Goal: Information Seeking & Learning: Learn about a topic

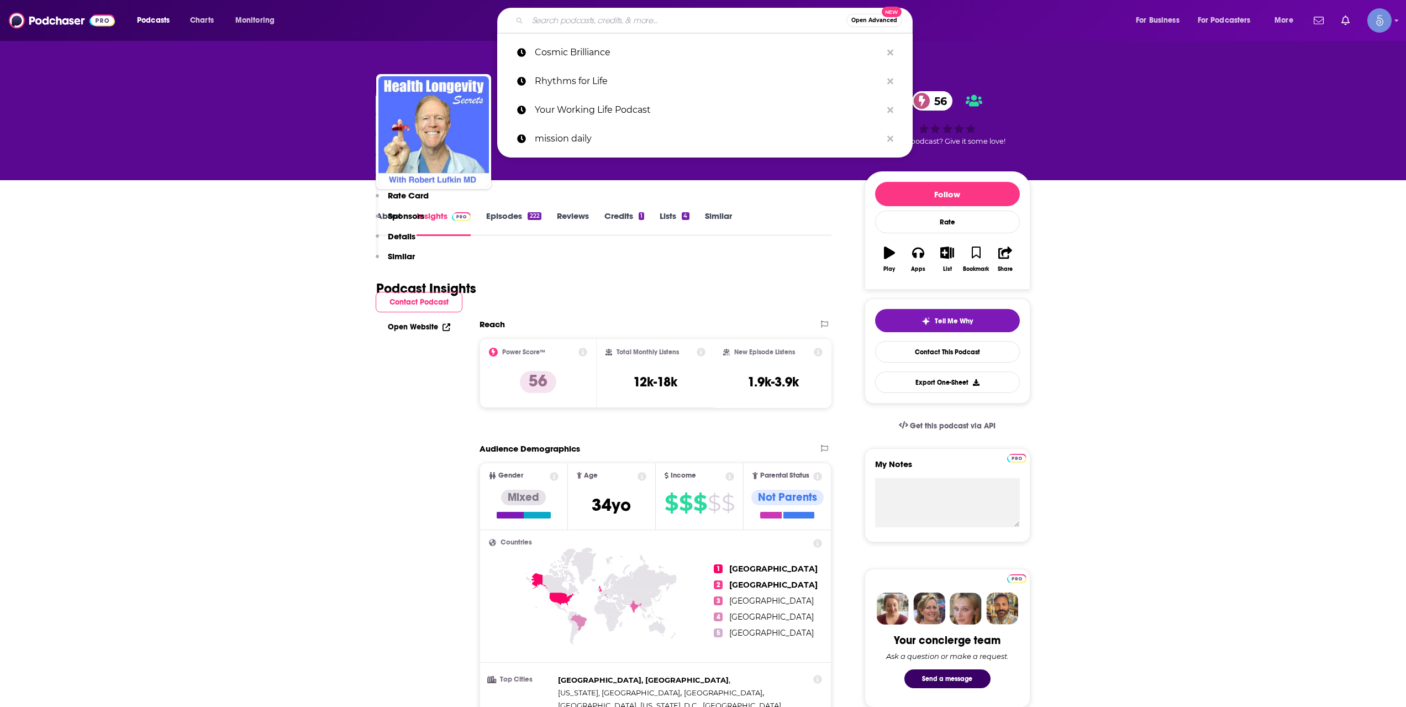
scroll to position [553, 0]
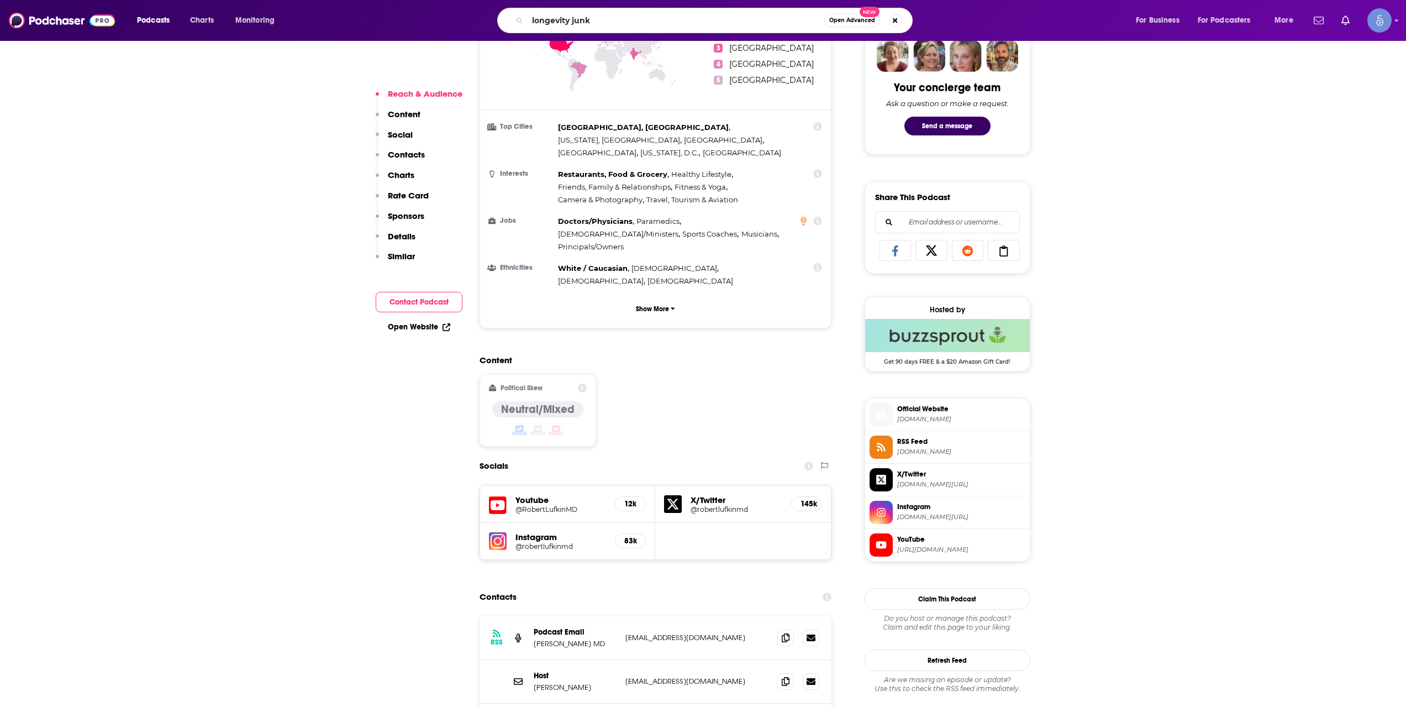
type input "longevity junky"
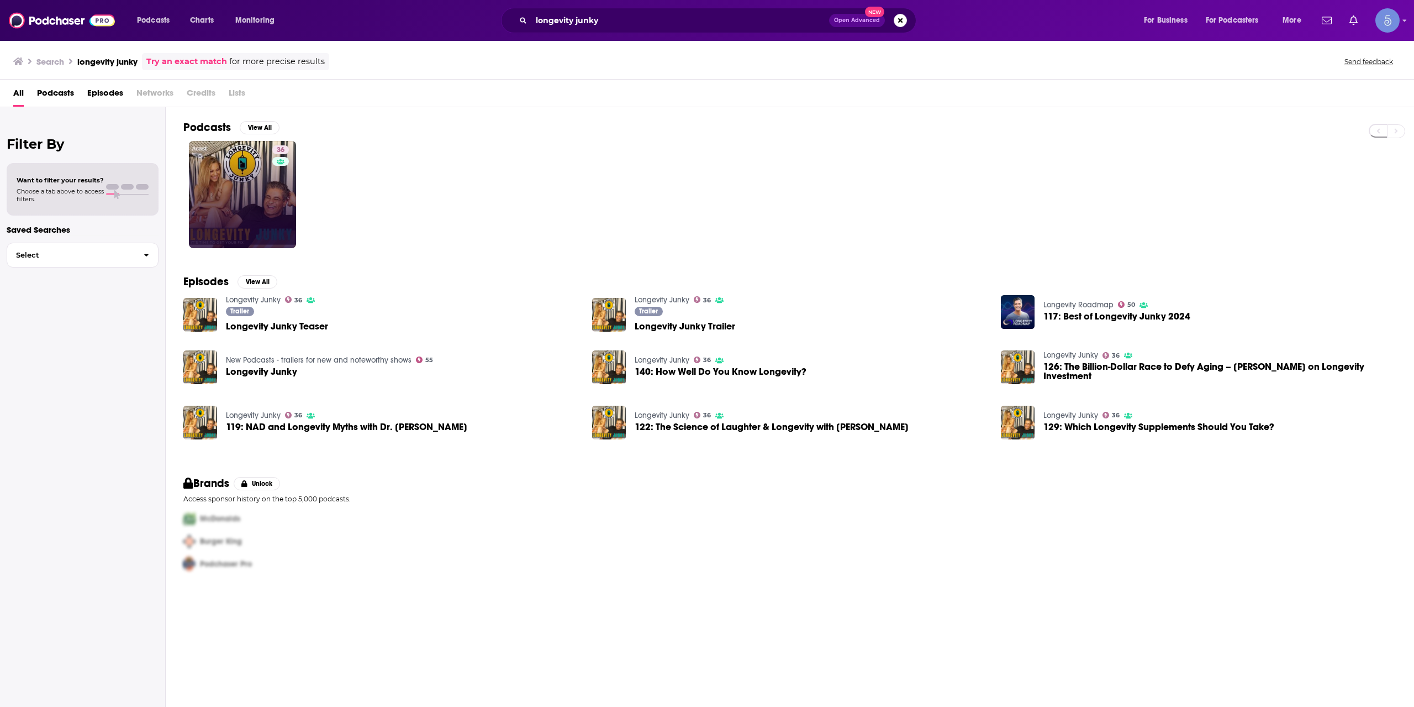
click at [264, 203] on link "36" at bounding box center [242, 194] width 107 height 107
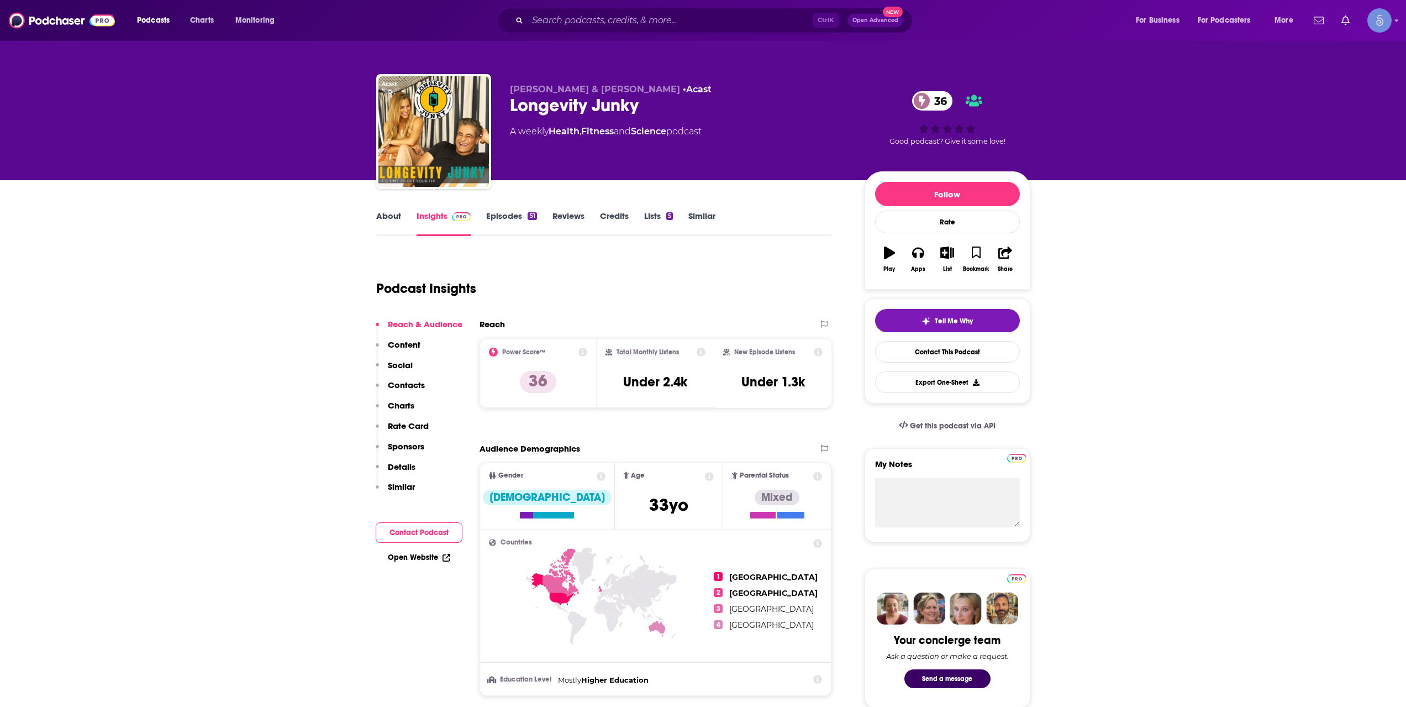
click at [376, 227] on link "About" at bounding box center [388, 223] width 25 height 25
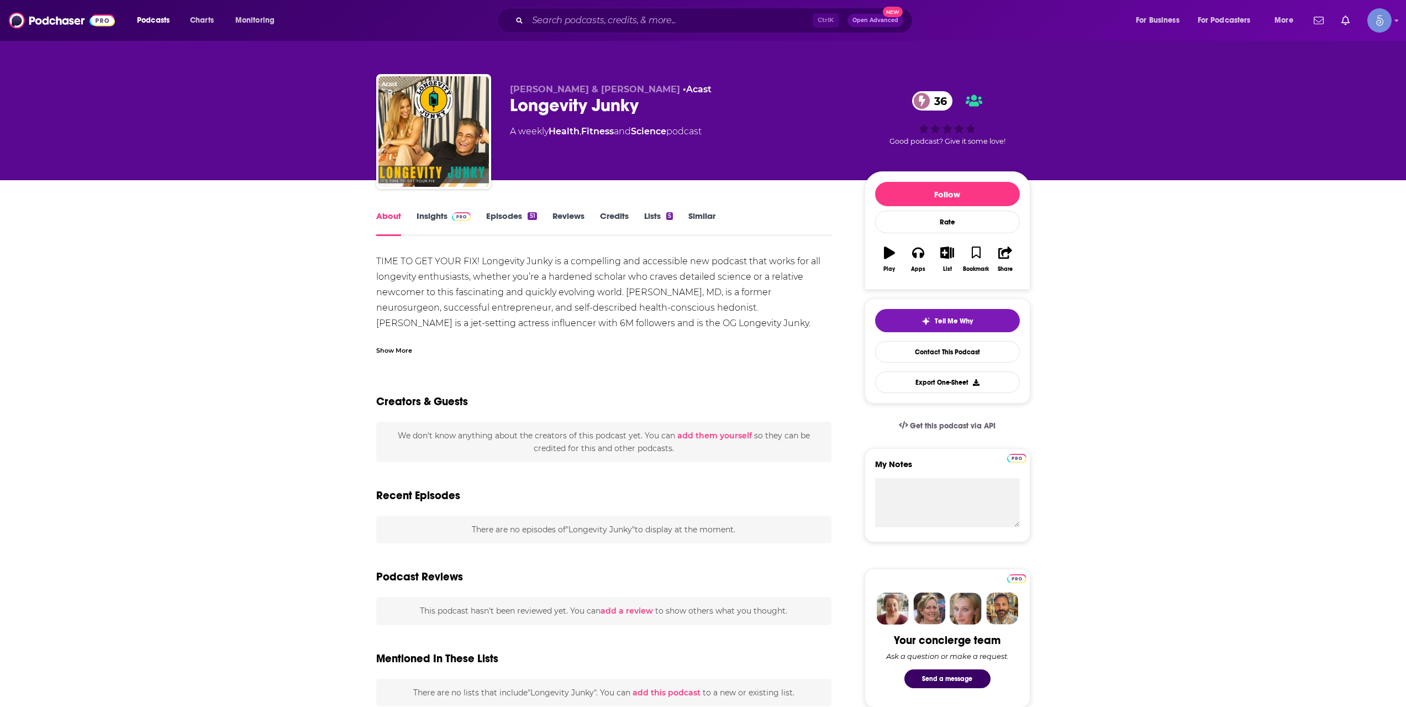
click at [406, 350] on div "Show More" at bounding box center [394, 349] width 36 height 10
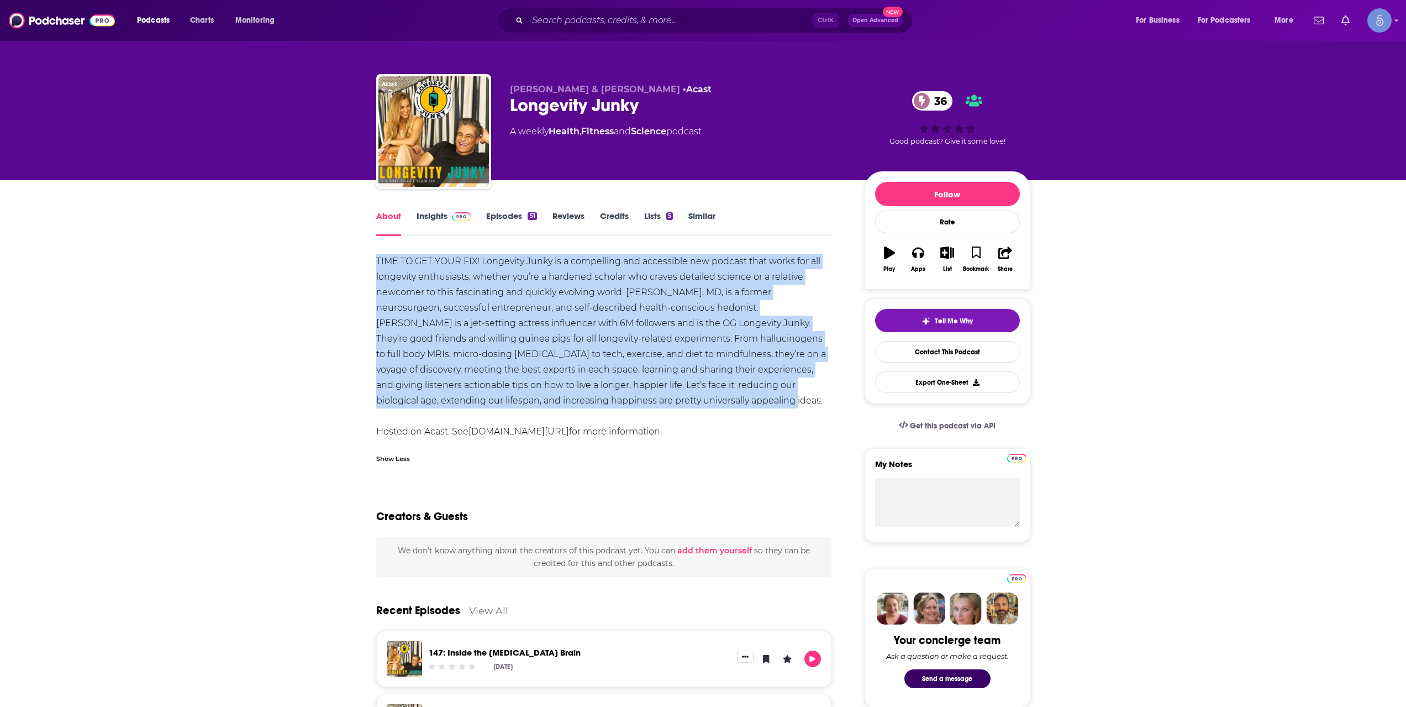
drag, startPoint x: 371, startPoint y: 256, endPoint x: 660, endPoint y: 404, distance: 324.9
copy div "TIME TO GET YOUR FIX! Longevity Junky is a compelling and accessible new podcas…"
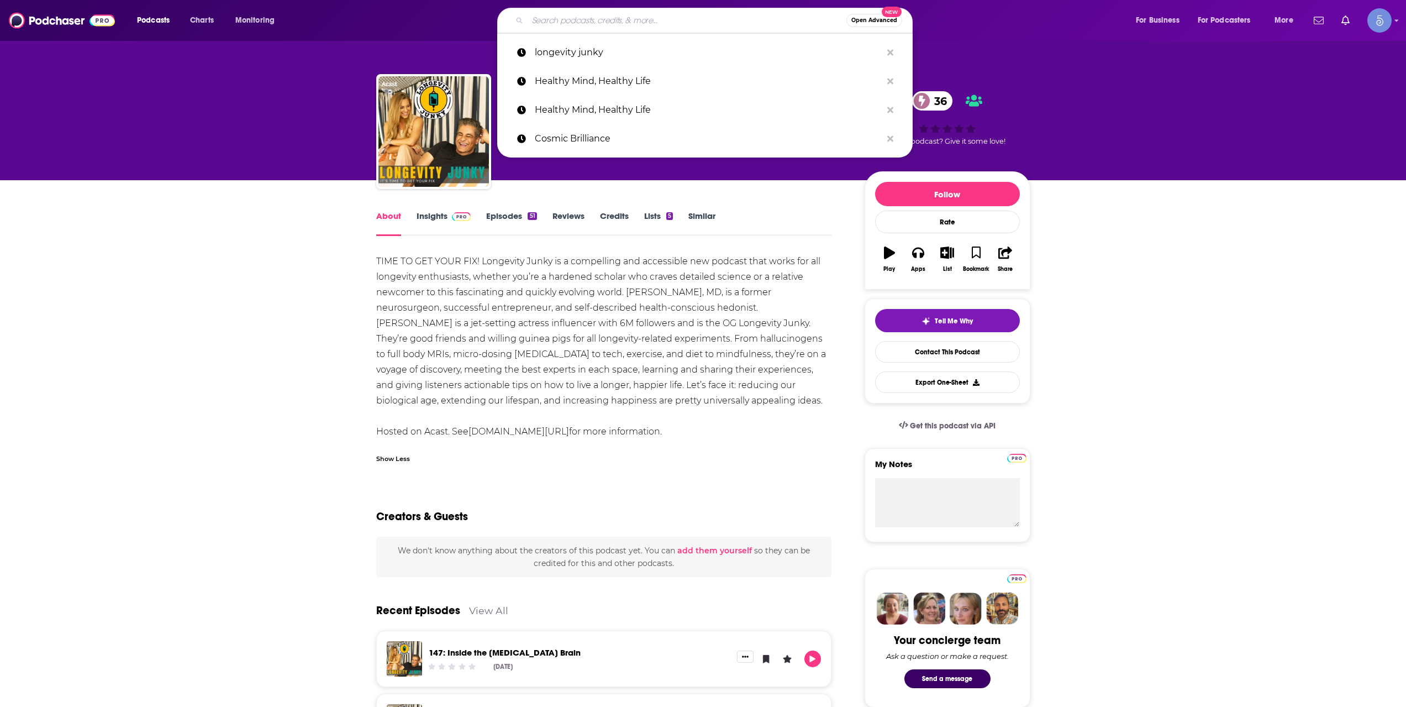
click at [612, 22] on input "Search podcasts, credits, & more..." at bounding box center [687, 21] width 319 height 18
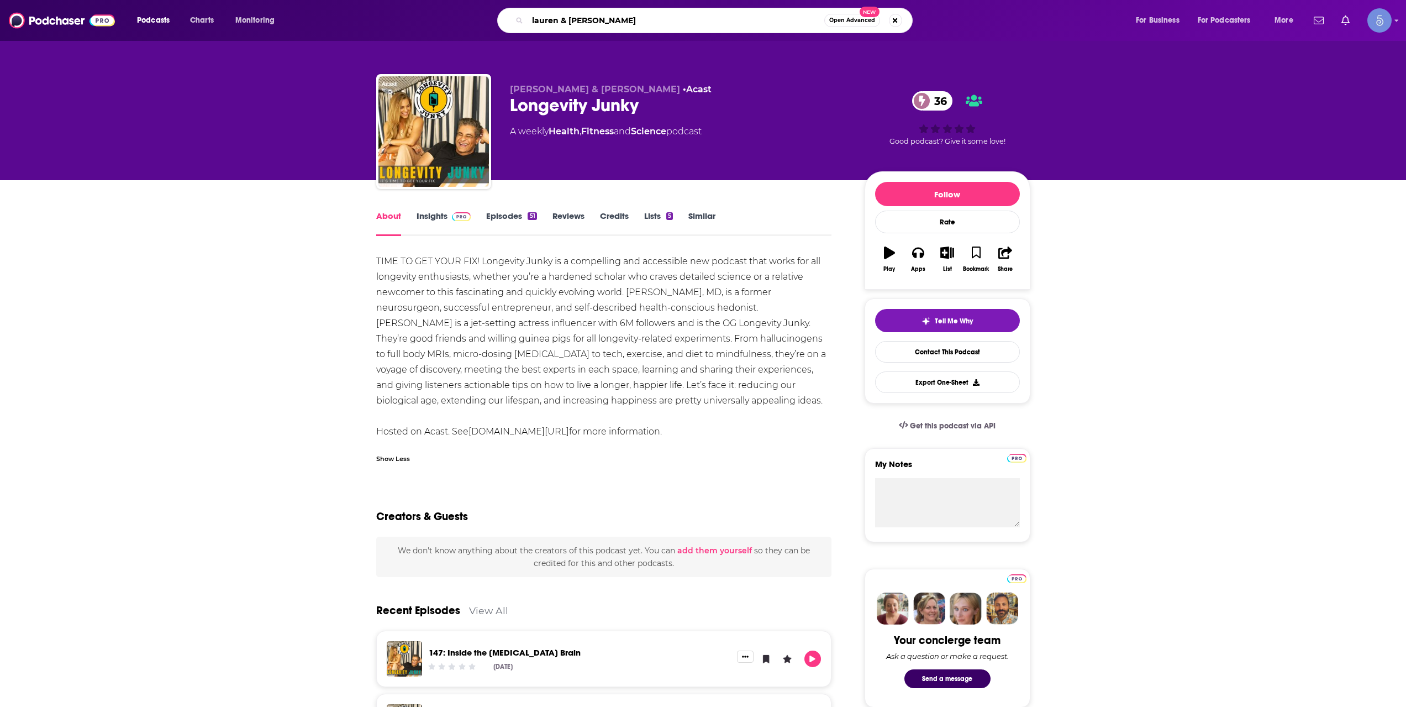
type input "lauren & [PERSON_NAME]"
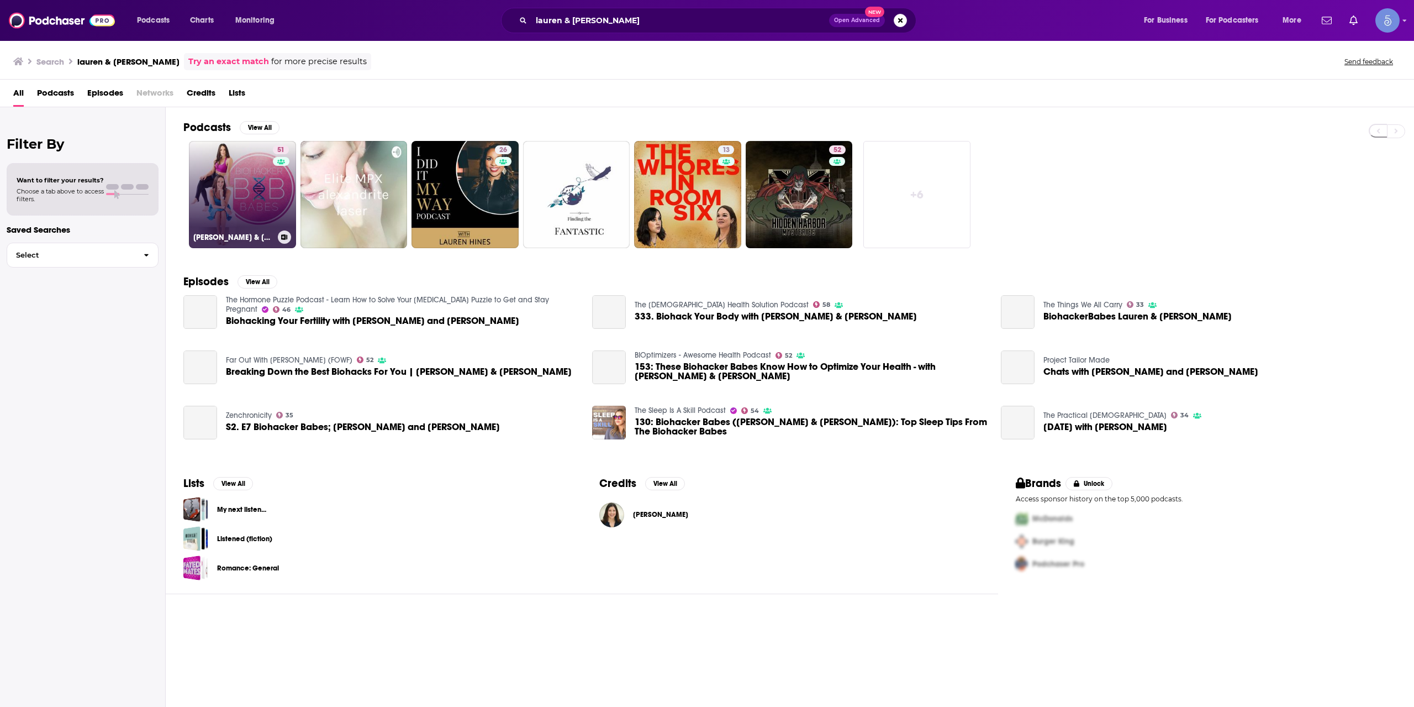
click at [260, 204] on link "51 [PERSON_NAME] & [PERSON_NAME]" at bounding box center [242, 194] width 107 height 107
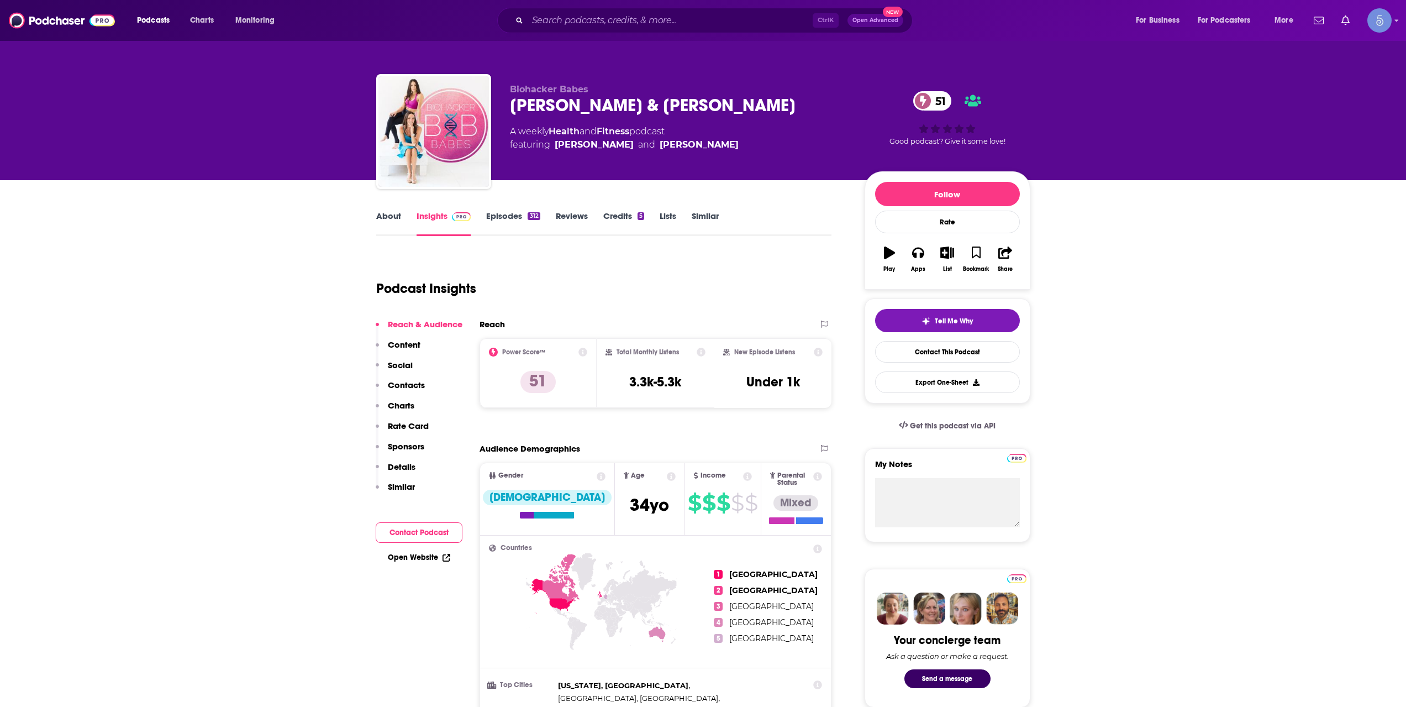
click at [525, 226] on link "Episodes 312" at bounding box center [513, 223] width 54 height 25
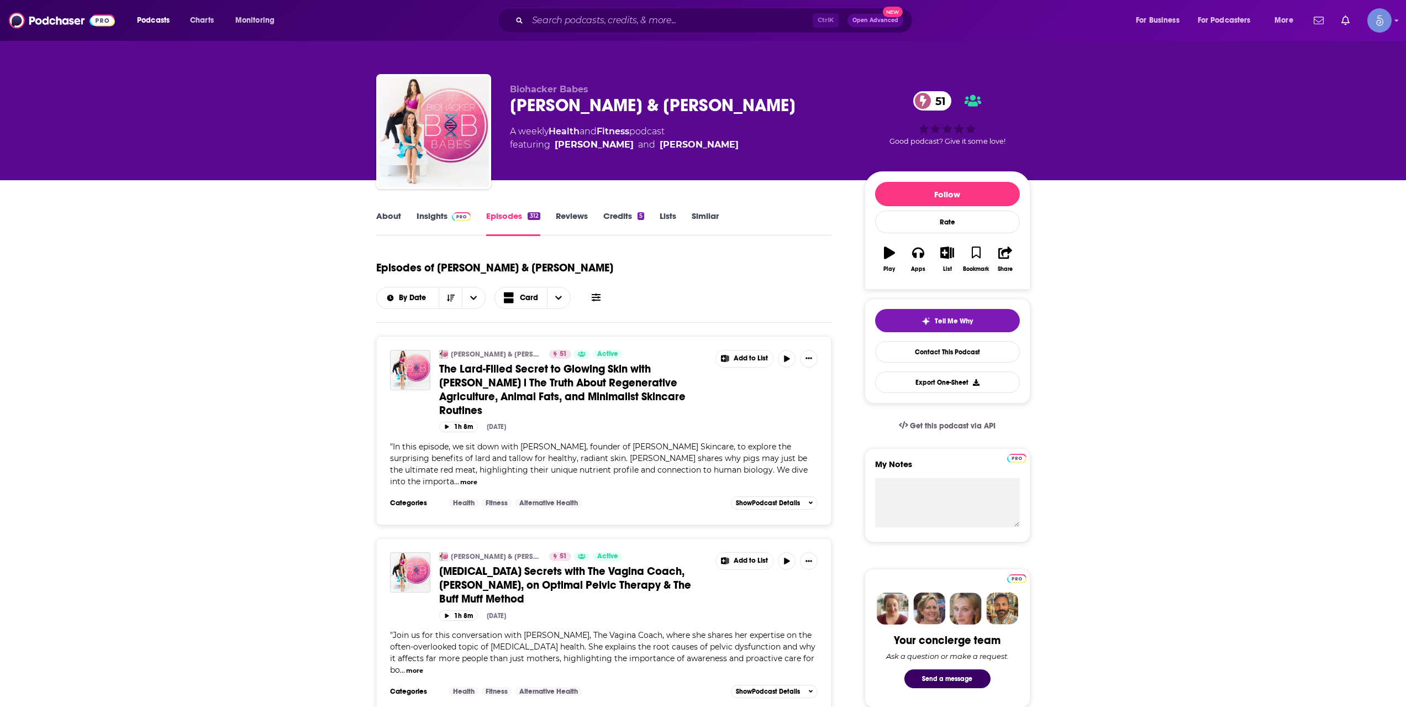
click at [394, 209] on div "About Insights Episodes 312 Reviews Credits 5 Lists Similar" at bounding box center [604, 222] width 456 height 27
click at [394, 212] on link "About" at bounding box center [388, 223] width 25 height 25
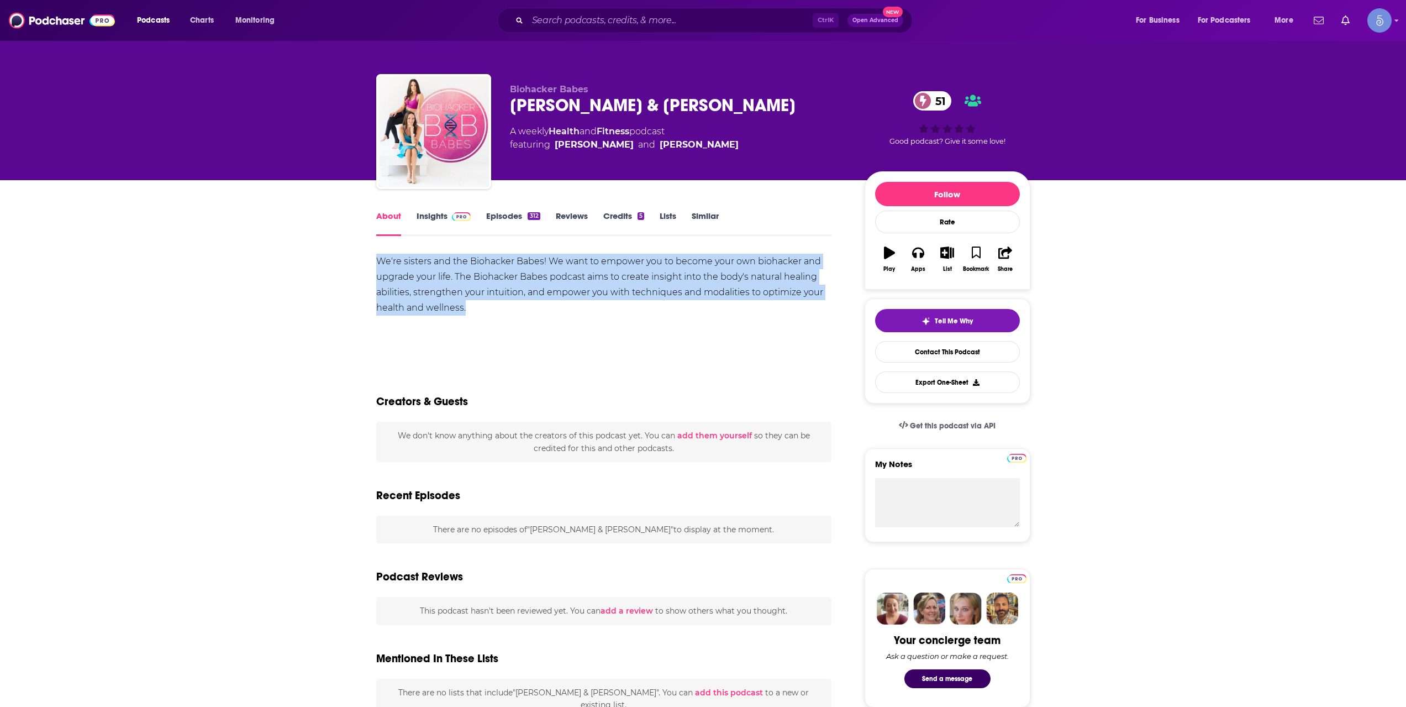
drag, startPoint x: 472, startPoint y: 309, endPoint x: 370, endPoint y: 260, distance: 114.2
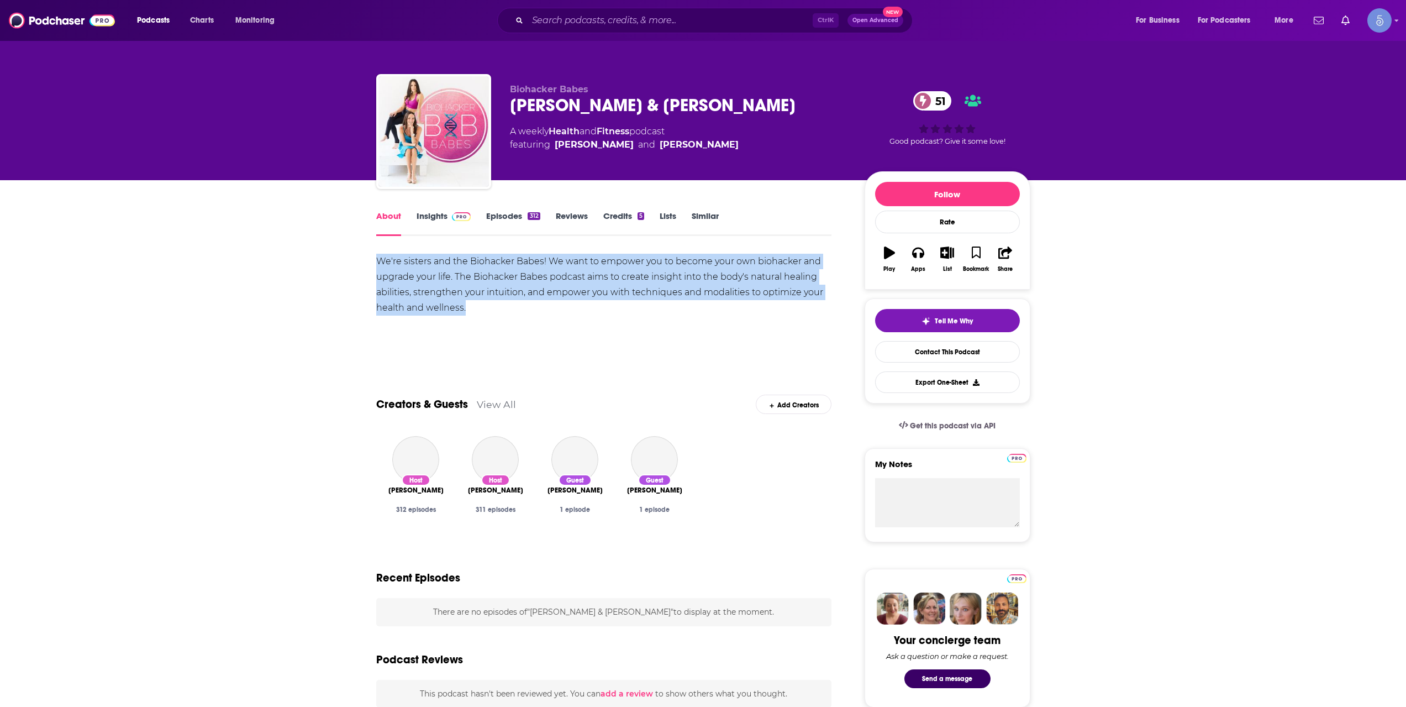
copy div "We're sisters and the Biohacker Babes! We want to empower you to become your ow…"
